Goal: Book appointment/travel/reservation

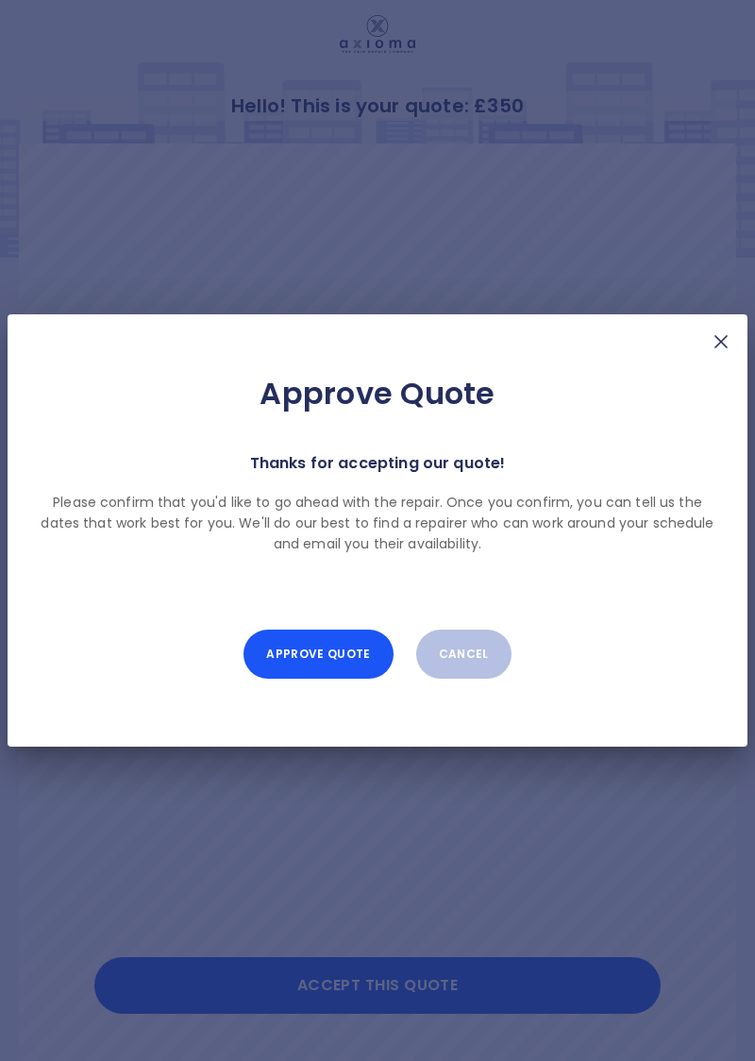
click at [334, 657] on button "Approve Quote" at bounding box center [318, 654] width 149 height 49
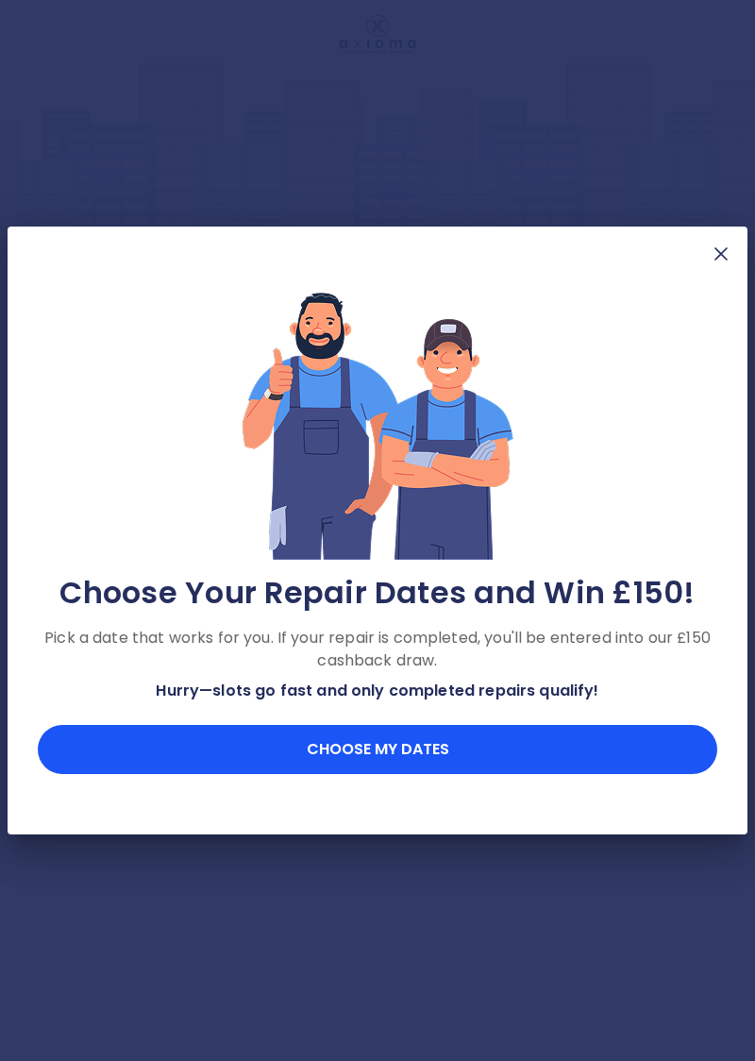
click at [402, 755] on button "Choose my dates" at bounding box center [378, 749] width 680 height 49
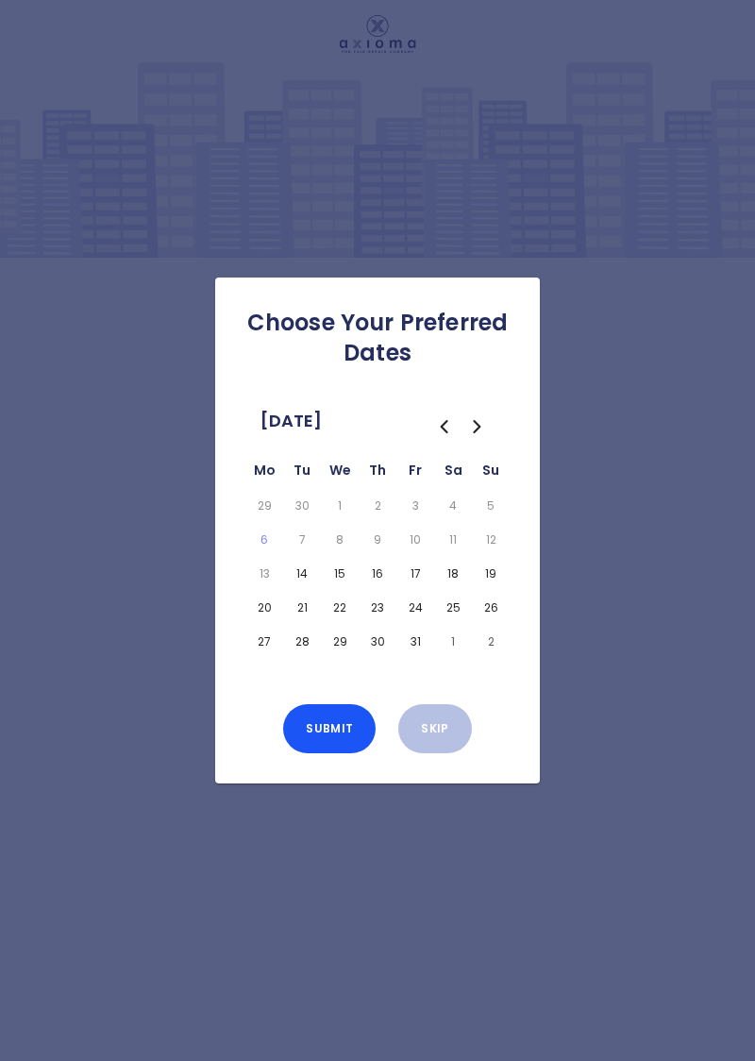
click at [300, 587] on button "14" at bounding box center [302, 574] width 30 height 26
click at [342, 587] on button "15" at bounding box center [340, 574] width 30 height 26
click at [418, 587] on button "17" at bounding box center [415, 574] width 30 height 26
click at [302, 655] on button "28" at bounding box center [302, 642] width 30 height 26
click at [338, 655] on button "29" at bounding box center [340, 642] width 30 height 26
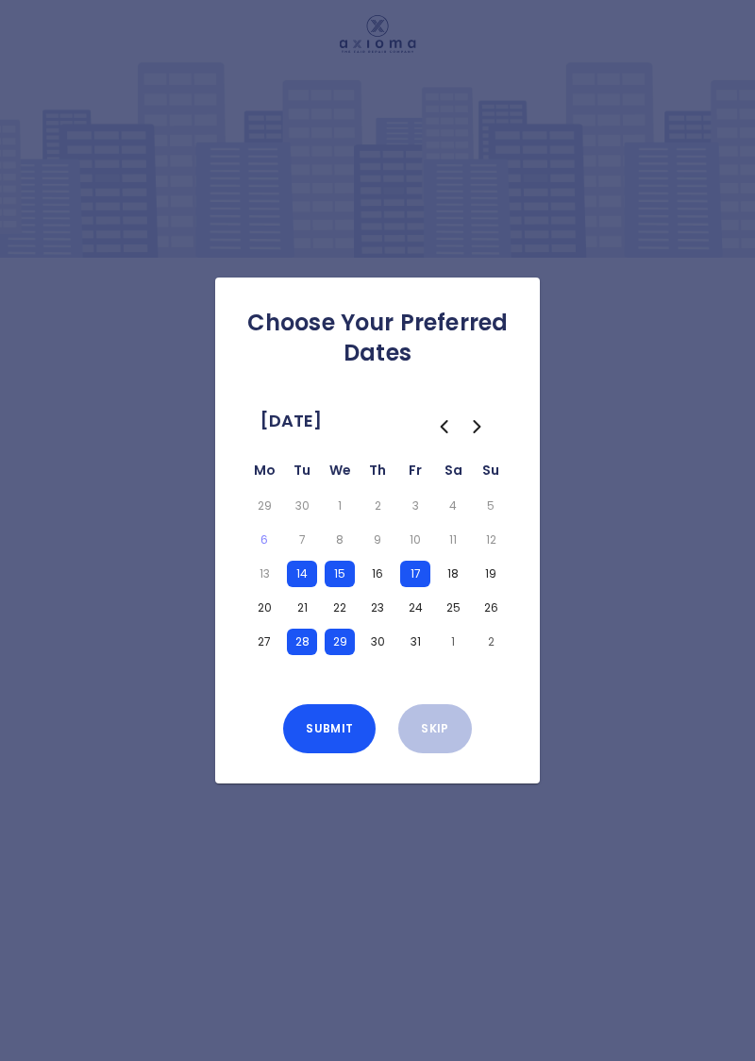
click at [378, 655] on button "30" at bounding box center [377, 642] width 30 height 26
click at [419, 655] on button "31" at bounding box center [415, 642] width 30 height 26
click at [333, 753] on button "Submit" at bounding box center [329, 728] width 93 height 49
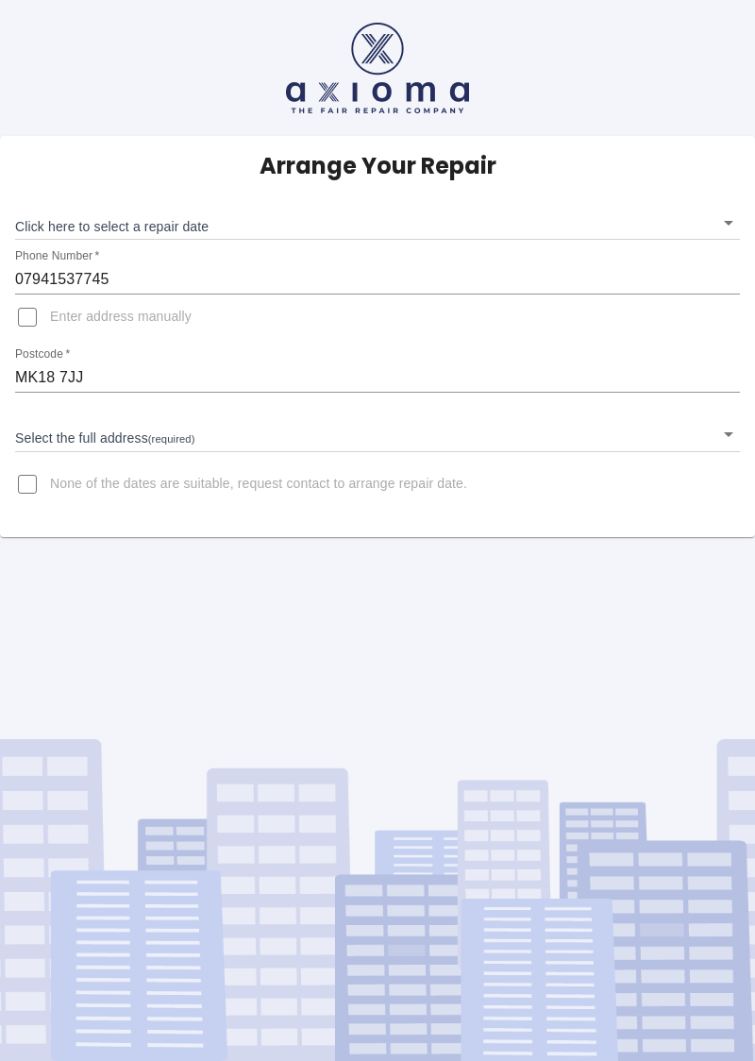
click at [719, 223] on body "Arrange Your Repair Click here to select a repair date ​ Phone Number   * 07941…" at bounding box center [377, 530] width 755 height 1061
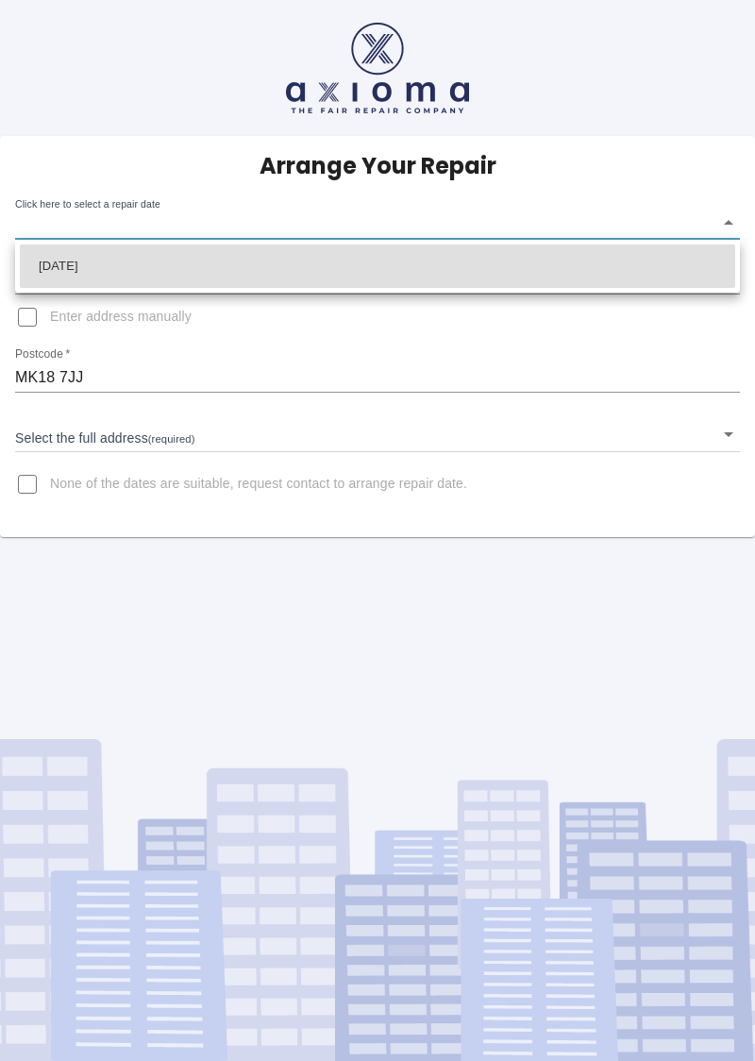
click at [718, 434] on div at bounding box center [377, 530] width 755 height 1061
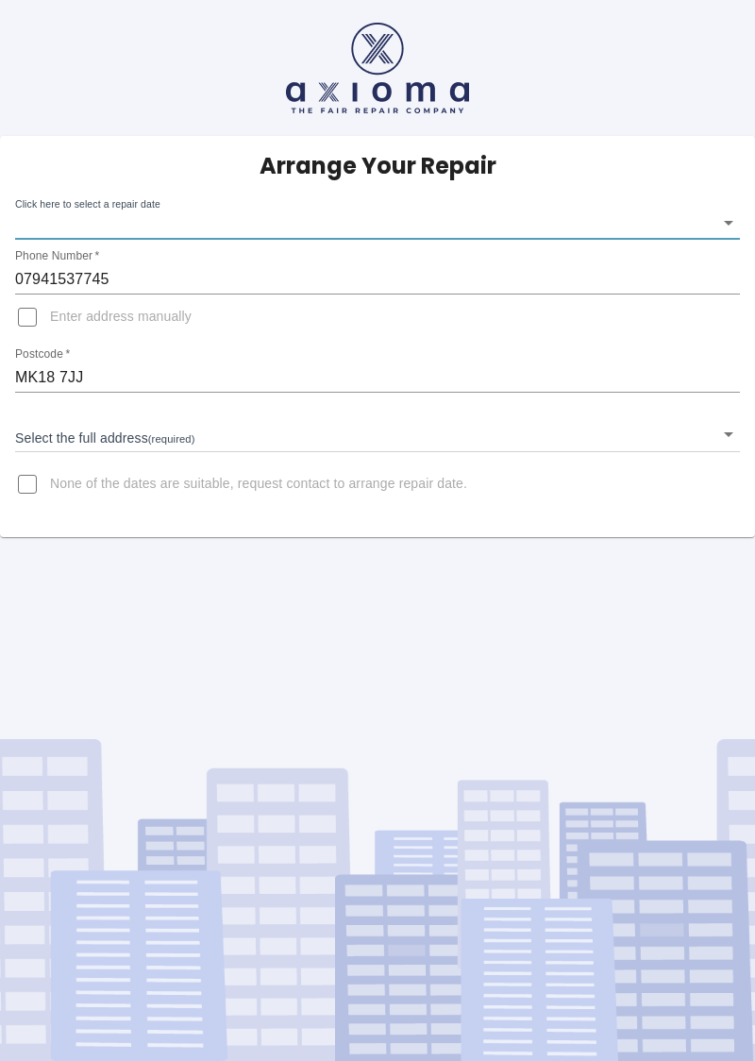
click at [720, 438] on body "Arrange Your Repair Click here to select a repair date ​ Phone Number   * 07941…" at bounding box center [377, 530] width 755 height 1061
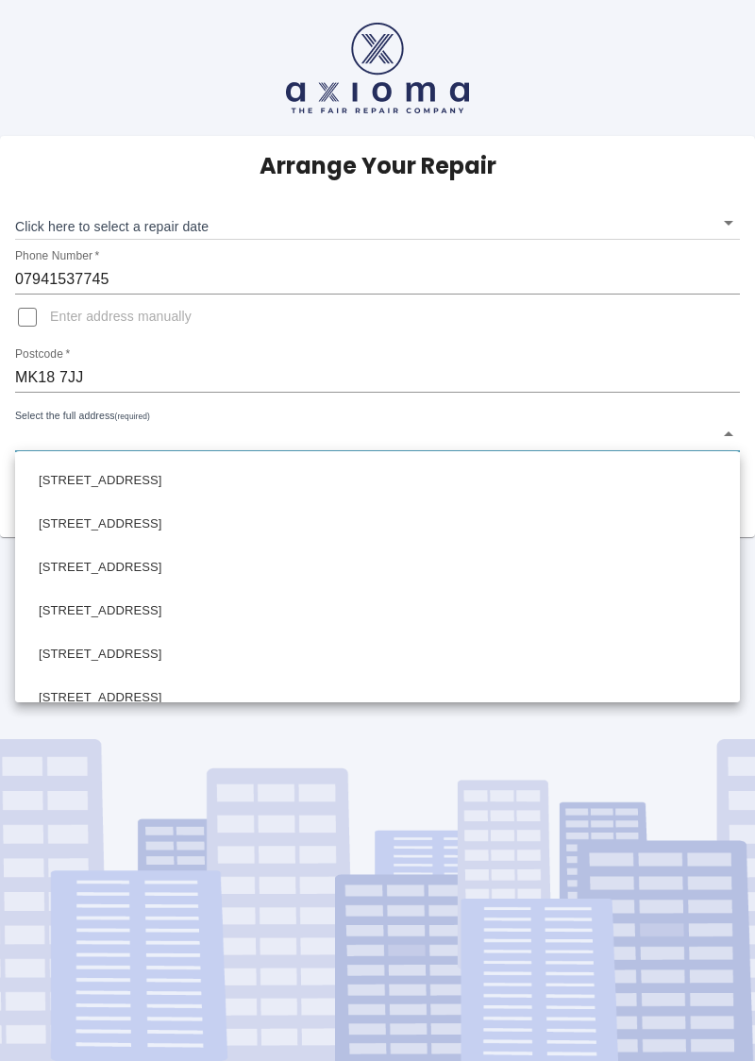
scroll to position [906, 0]
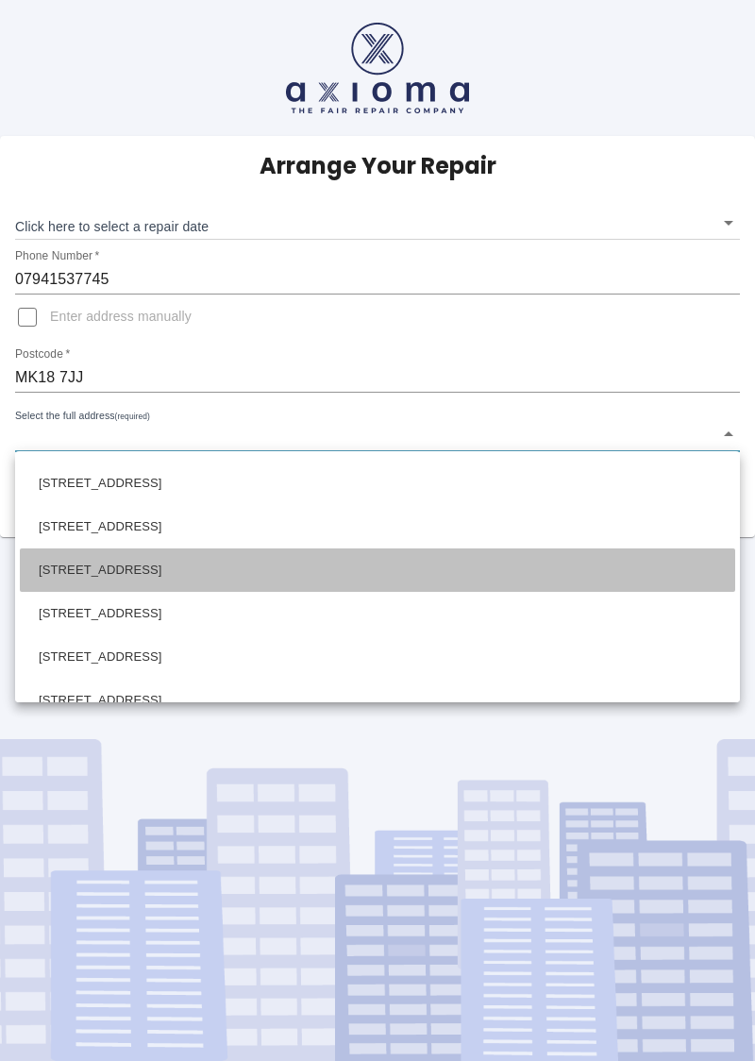
click at [251, 566] on li "[STREET_ADDRESS]" at bounding box center [378, 569] width 716 height 43
type input "[STREET_ADDRESS]"
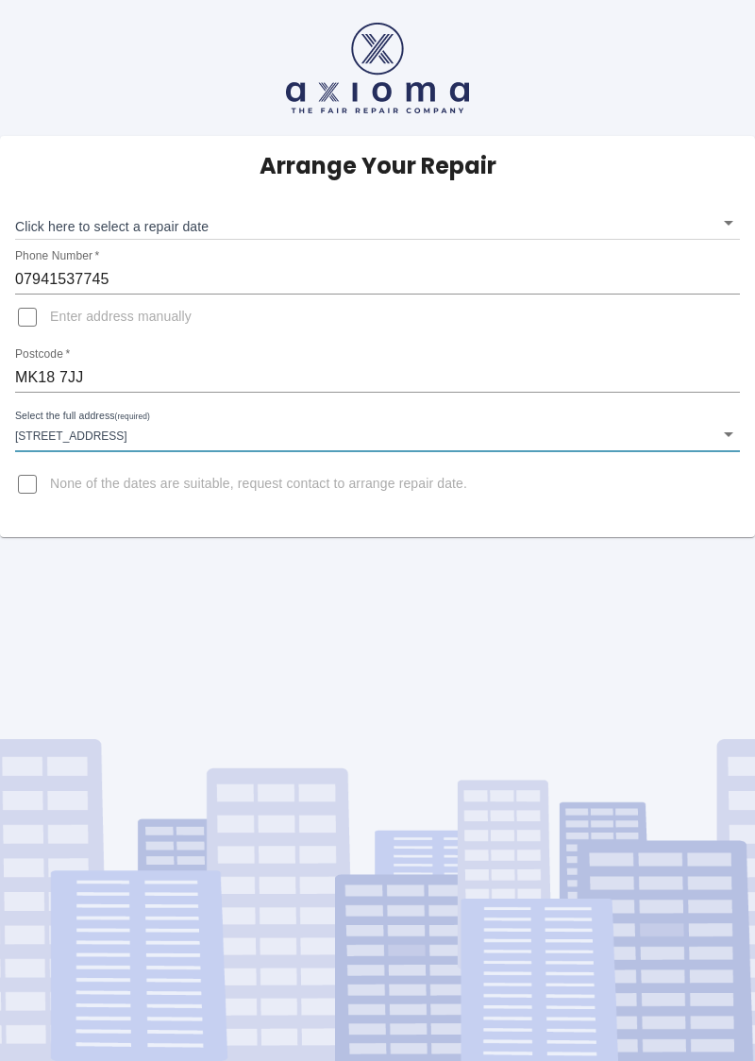
click at [731, 224] on body "Arrange Your Repair Click here to select a repair date ​ Phone Number   * 07941…" at bounding box center [377, 530] width 755 height 1061
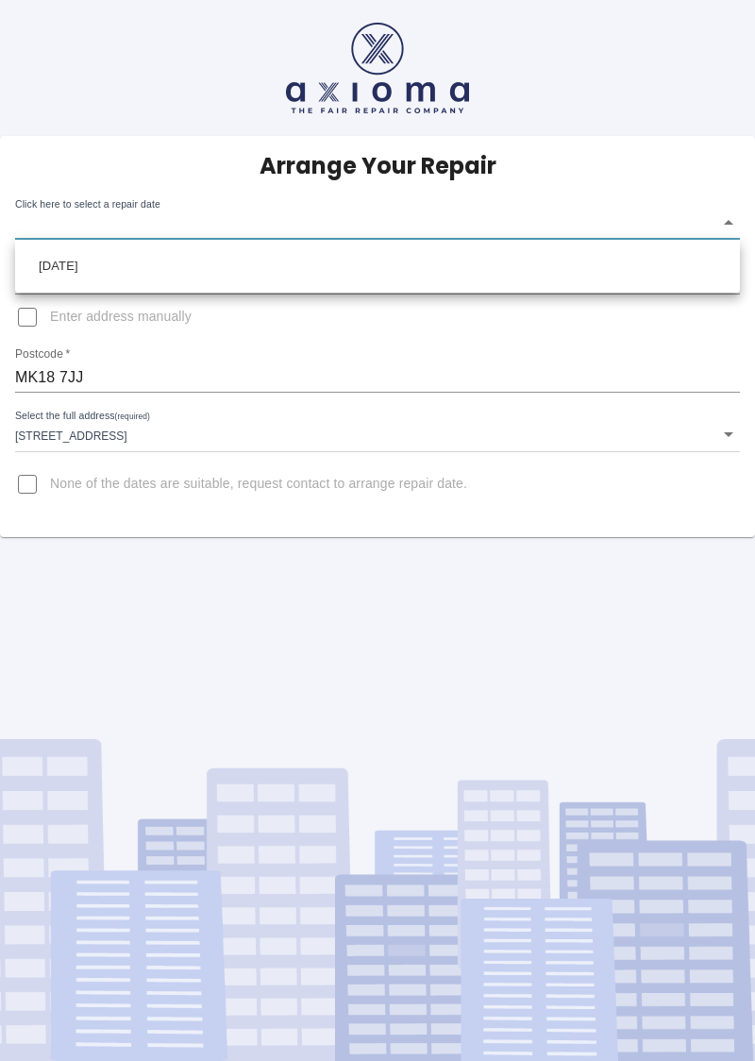
scroll to position [4, 0]
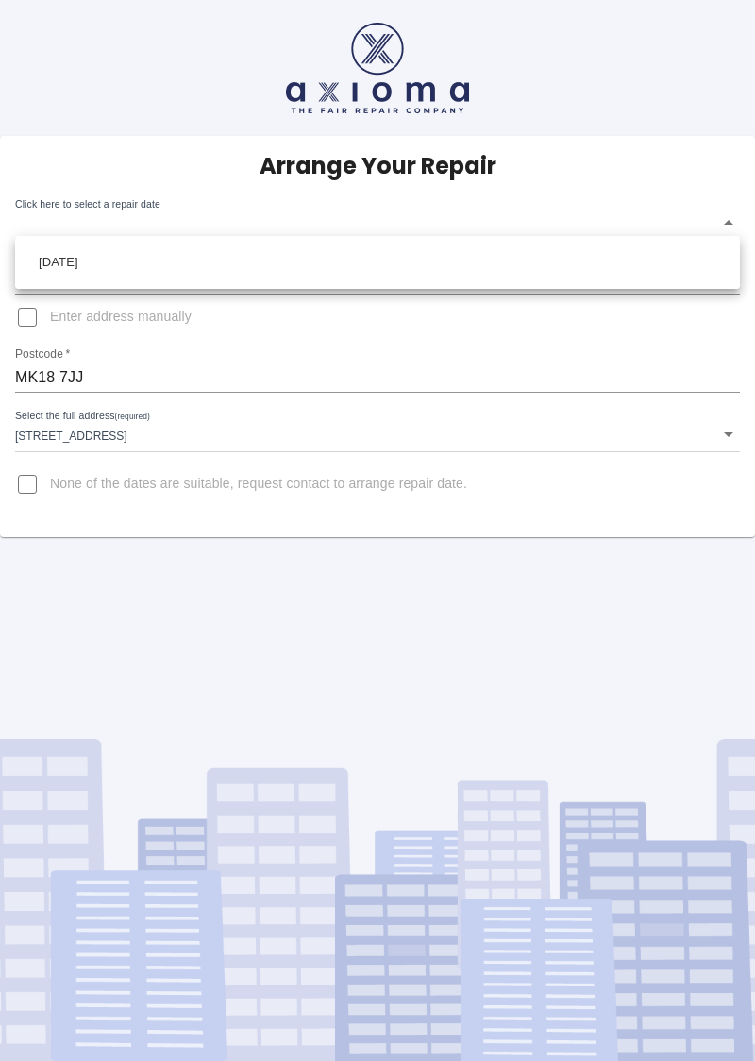
click at [636, 266] on li "[DATE]" at bounding box center [378, 262] width 716 height 43
type input "[DATE]T00:00:00.000Z"
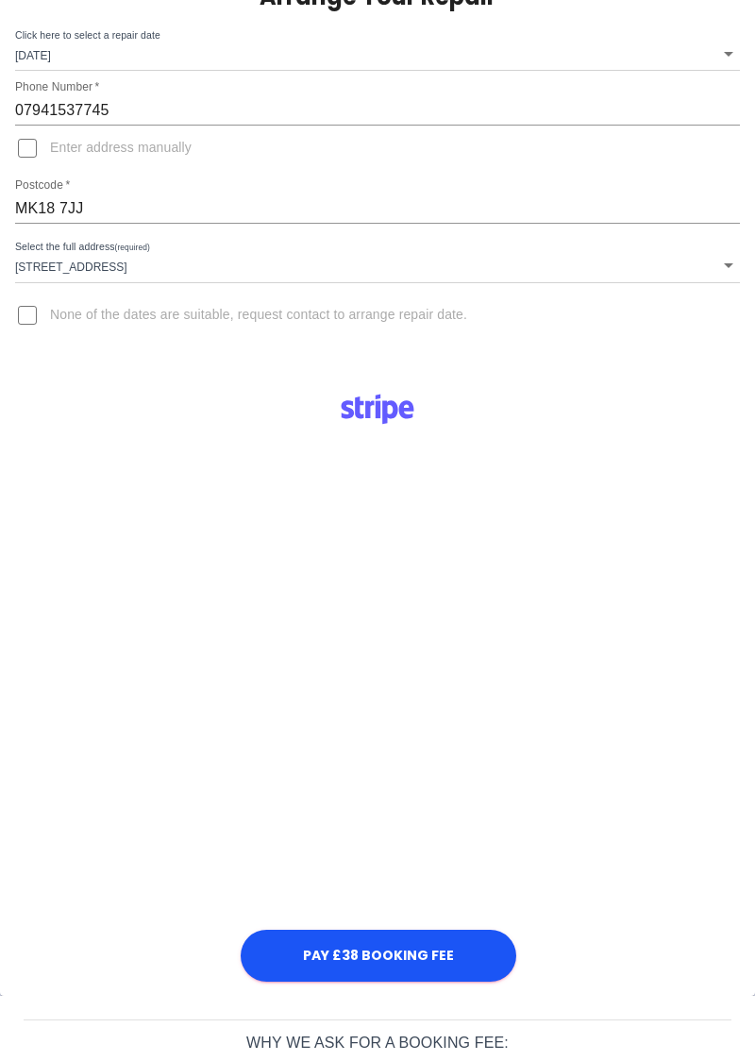
scroll to position [163, 0]
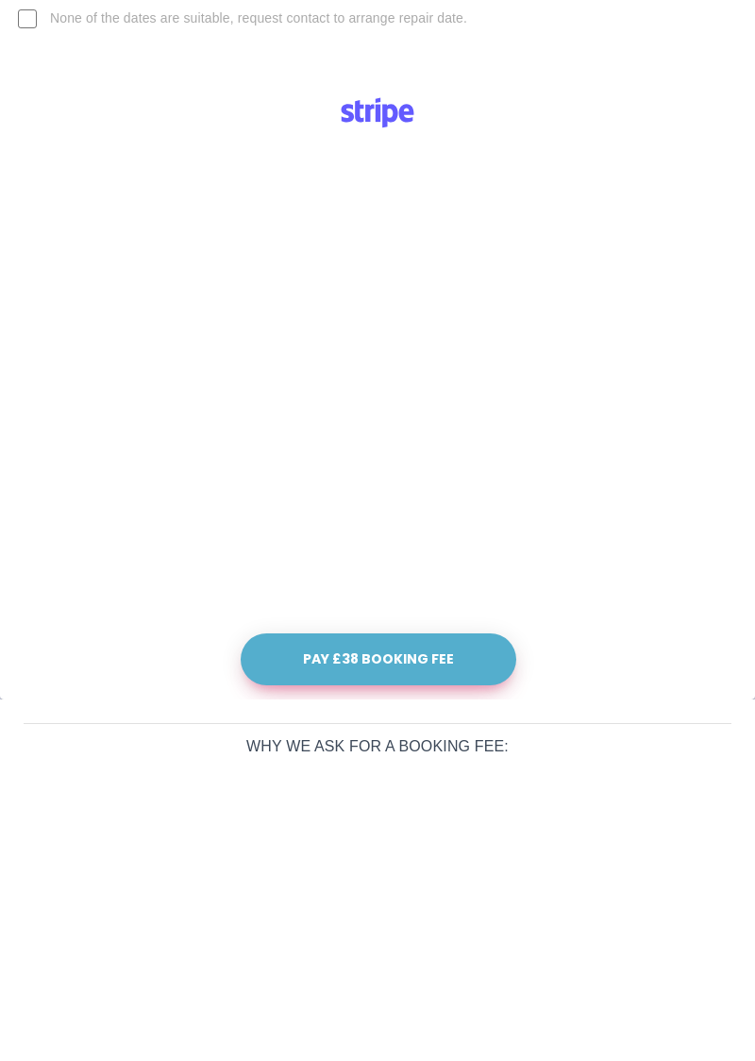
click at [413, 963] on button "Pay £38 Booking Fee" at bounding box center [379, 961] width 276 height 52
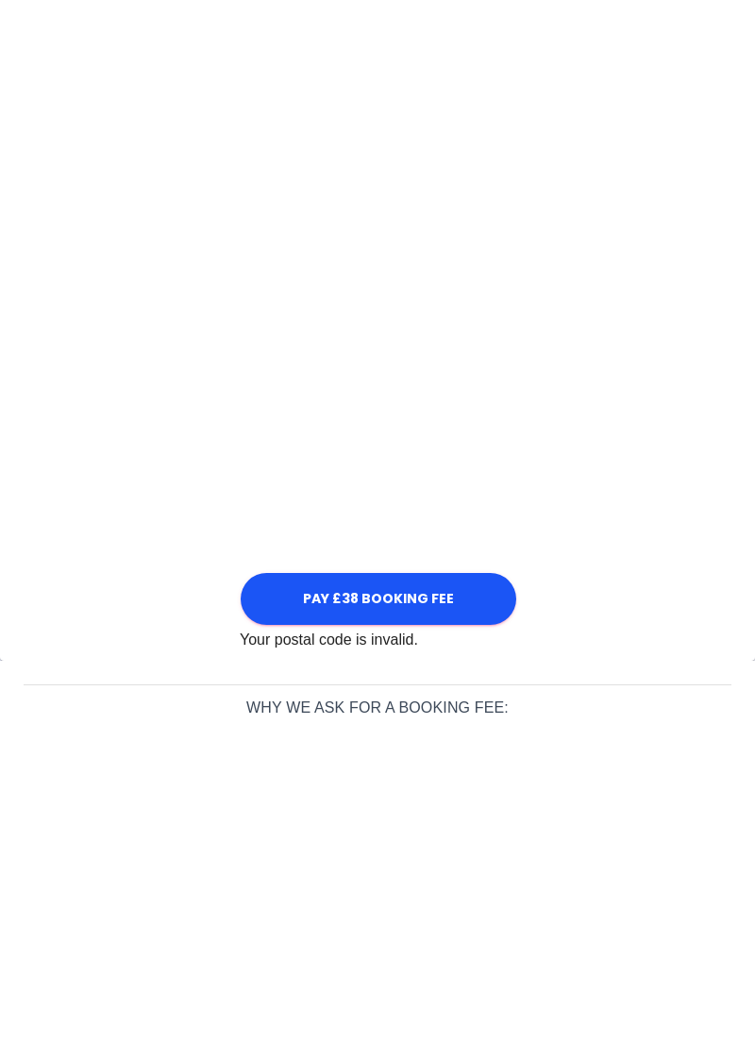
scroll to position [569, 0]
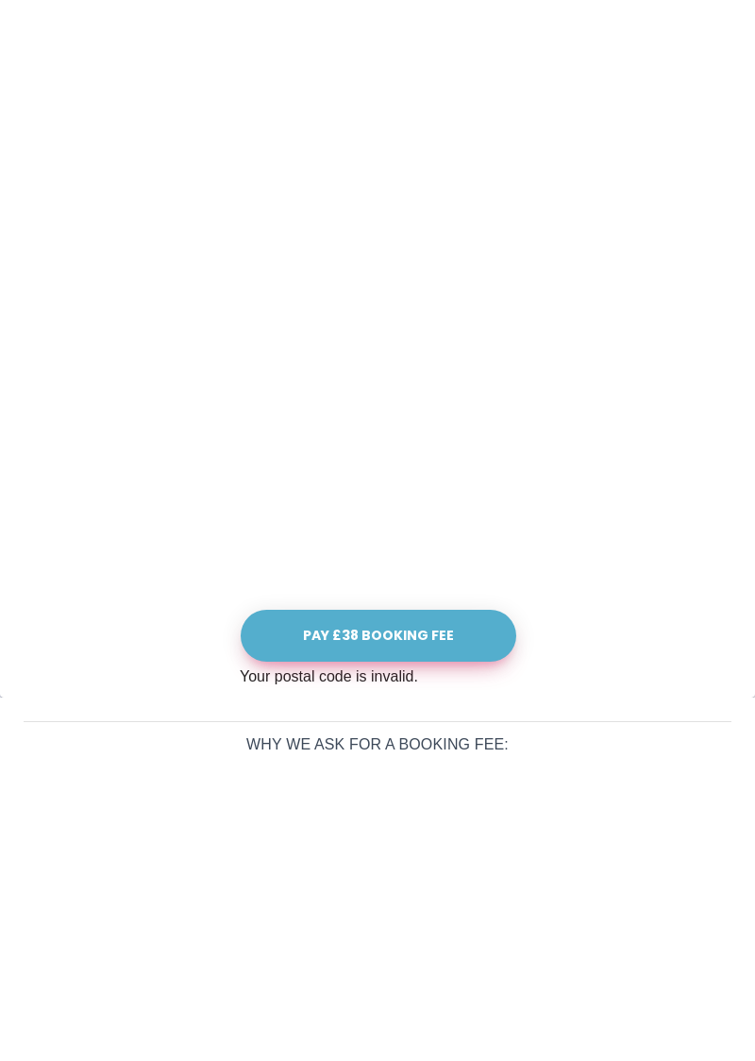
click at [408, 938] on button "Pay £38 Booking Fee" at bounding box center [379, 939] width 276 height 52
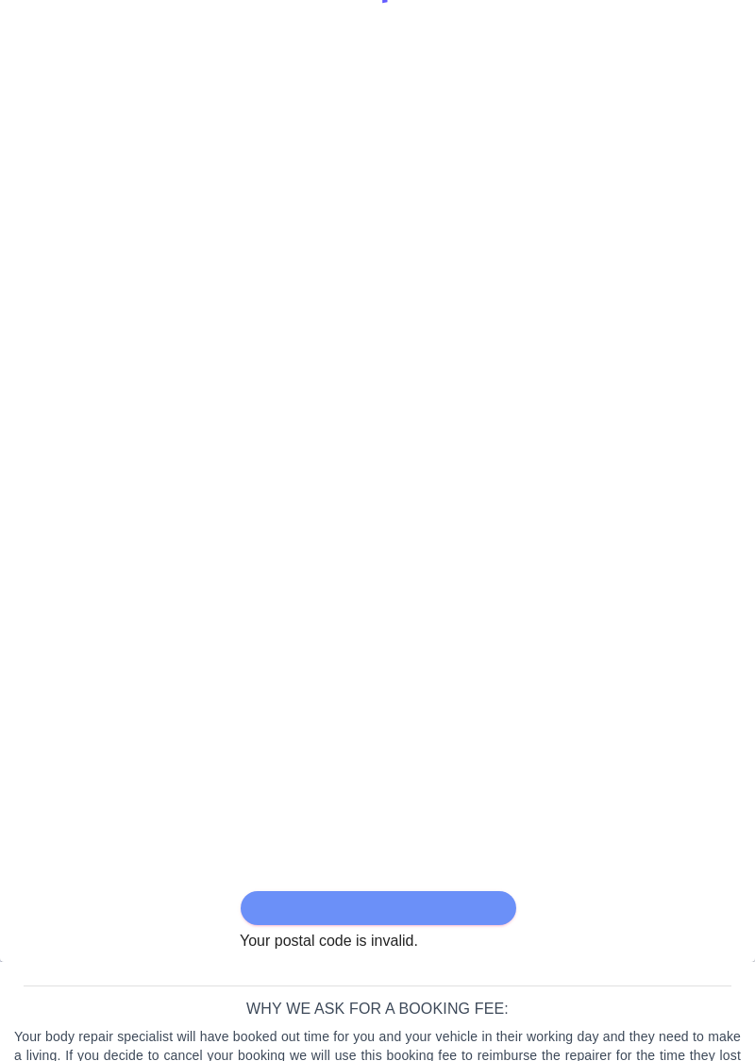
scroll to position [603, 0]
